Goal: Information Seeking & Learning: Learn about a topic

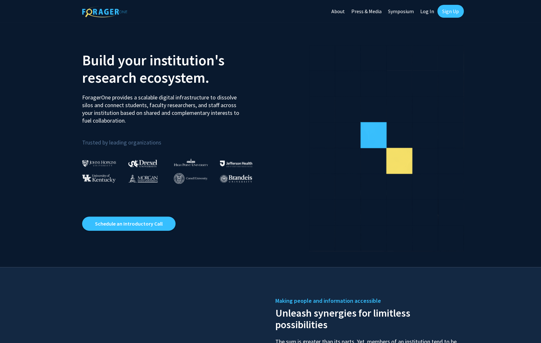
click at [424, 12] on link "Log In" at bounding box center [427, 11] width 20 height 23
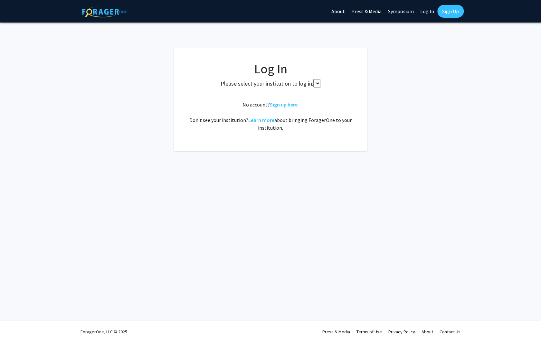
select select
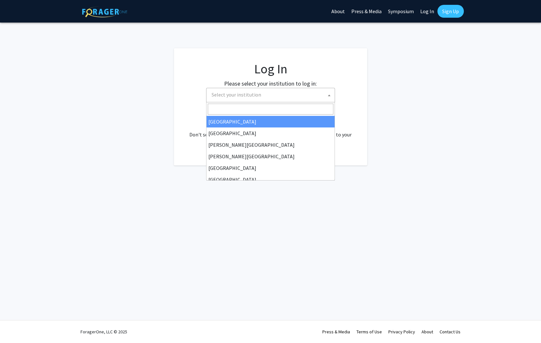
click at [263, 93] on span "Select your institution" at bounding box center [272, 94] width 126 height 13
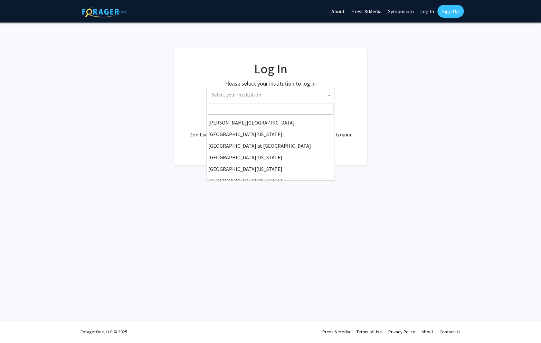
scroll to position [225, 0]
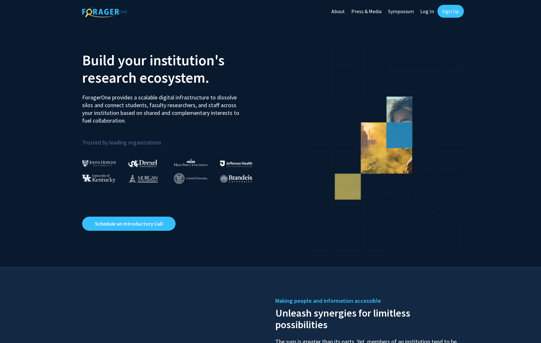
click at [429, 13] on link "Log In" at bounding box center [427, 11] width 20 height 23
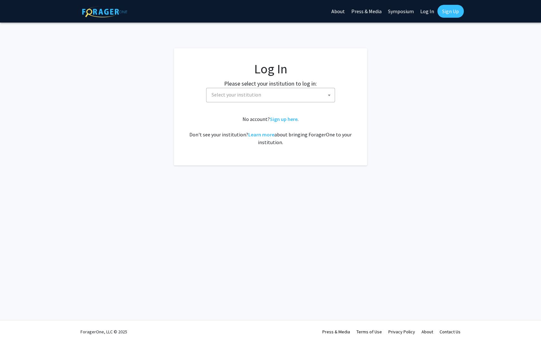
click at [322, 93] on span "Select your institution" at bounding box center [272, 94] width 126 height 13
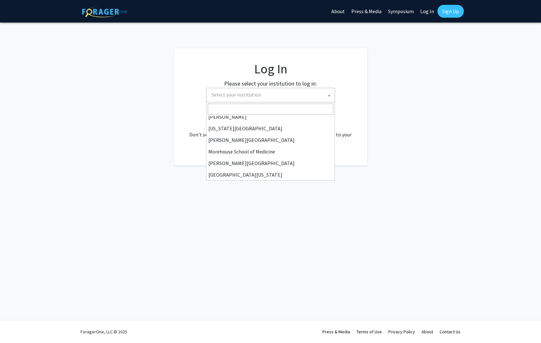
scroll to position [225, 0]
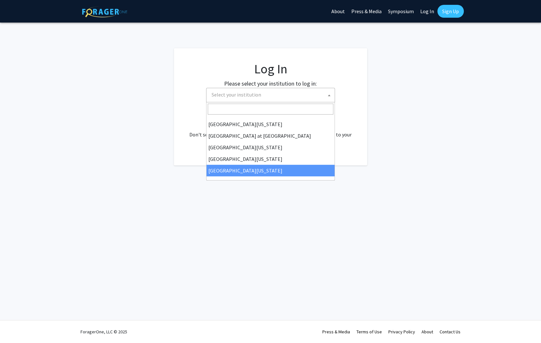
select select "33"
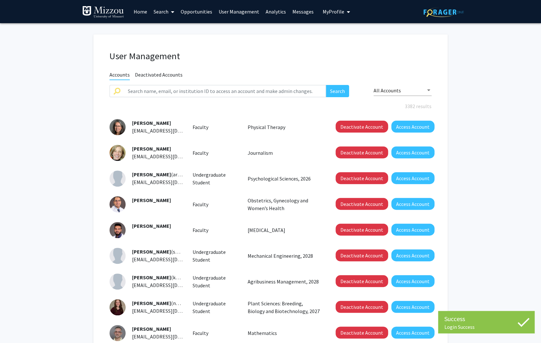
click at [268, 13] on link "Analytics" at bounding box center [275, 11] width 27 height 23
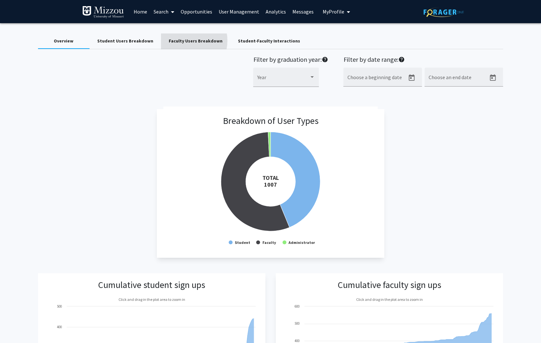
click at [179, 41] on div "Faculty Users Breakdown" at bounding box center [196, 41] width 54 height 7
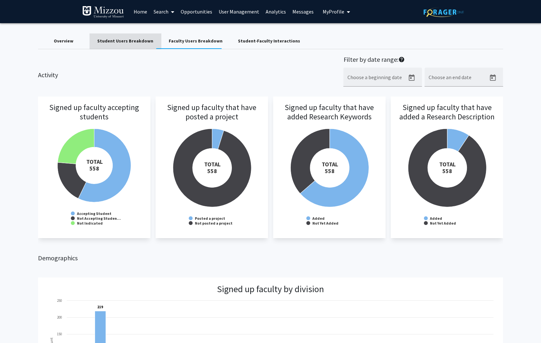
click at [127, 40] on div "Student Users Breakdown" at bounding box center [125, 41] width 56 height 7
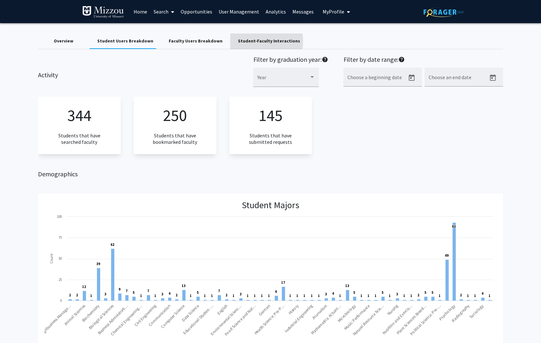
click at [242, 41] on div "Student-Faculty Interactions" at bounding box center [269, 41] width 62 height 7
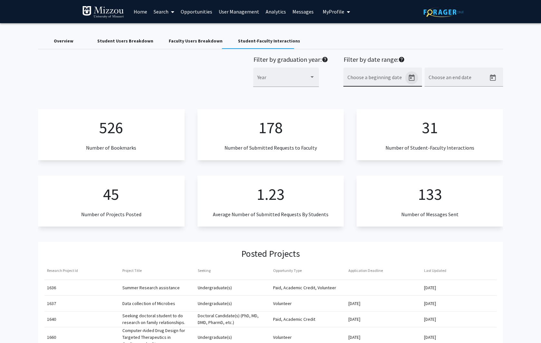
click at [414, 80] on icon "Open calendar" at bounding box center [412, 77] width 6 height 6
click at [365, 165] on div "18" at bounding box center [365, 167] width 12 height 12
type input "8/18/2025"
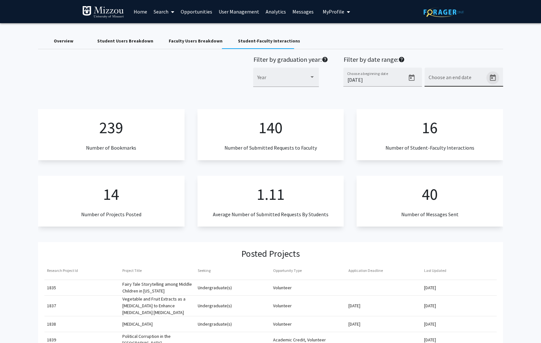
click at [492, 77] on icon "Open calendar" at bounding box center [493, 77] width 6 height 6
click at [508, 178] on div "30" at bounding box center [511, 180] width 12 height 12
type input "8/31/2025"
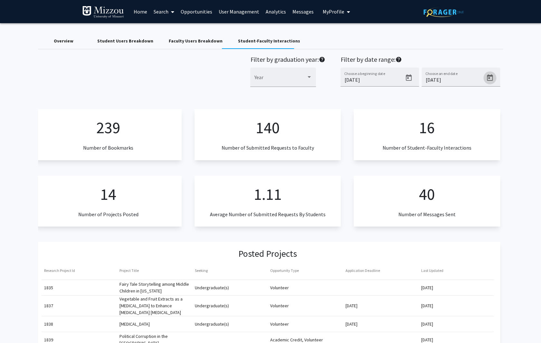
click at [483, 71] on button "Open calendar" at bounding box center [489, 77] width 13 height 13
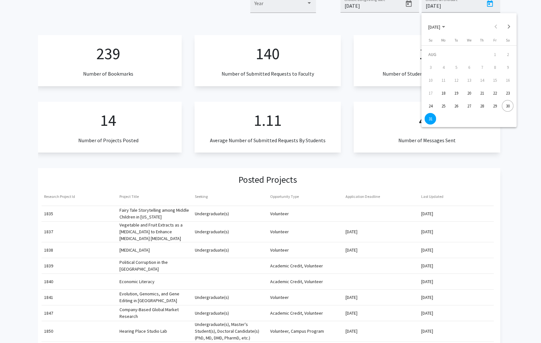
scroll to position [75, 0]
click at [162, 33] on div at bounding box center [270, 171] width 541 height 343
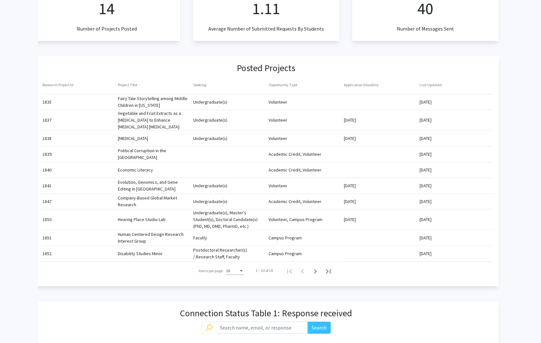
scroll to position [187, 0]
click at [132, 100] on mat-cell "Fairy Tale Storytelling among Middle Children in Missouri" at bounding box center [152, 100] width 75 height 15
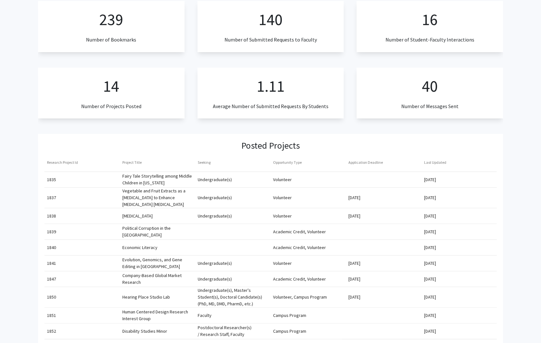
scroll to position [0, 0]
